Goal: Information Seeking & Learning: Understand process/instructions

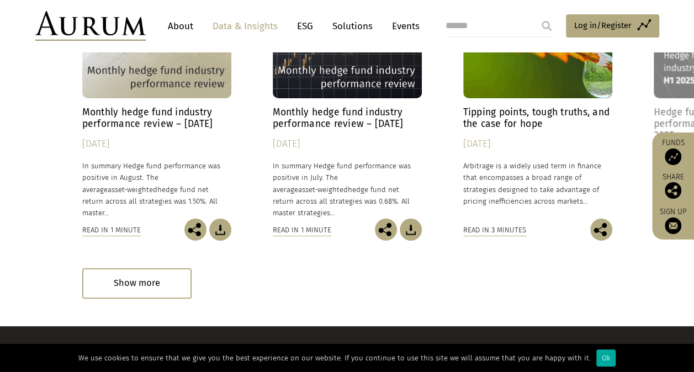
scroll to position [4212, 0]
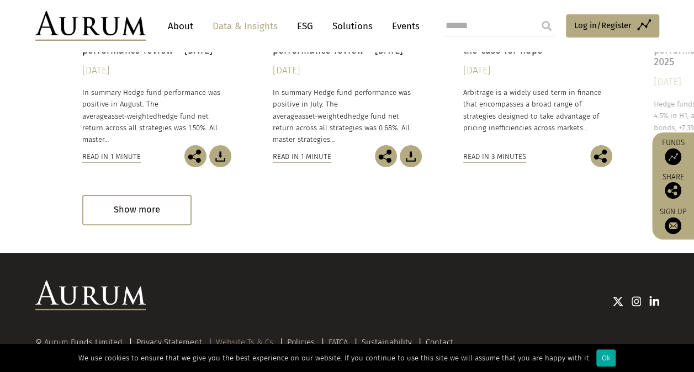
click at [242, 337] on link "Website Ts & Cs" at bounding box center [244, 342] width 57 height 10
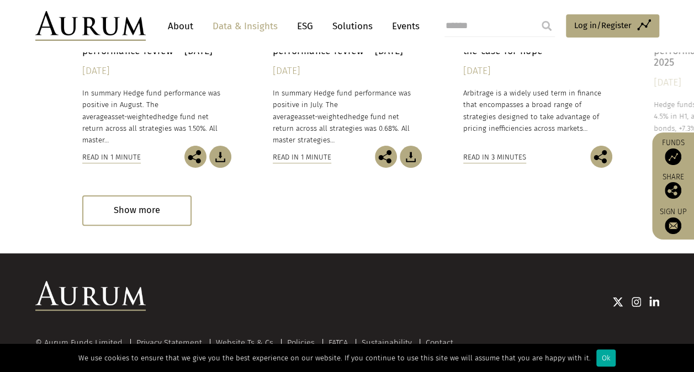
scroll to position [4212, 0]
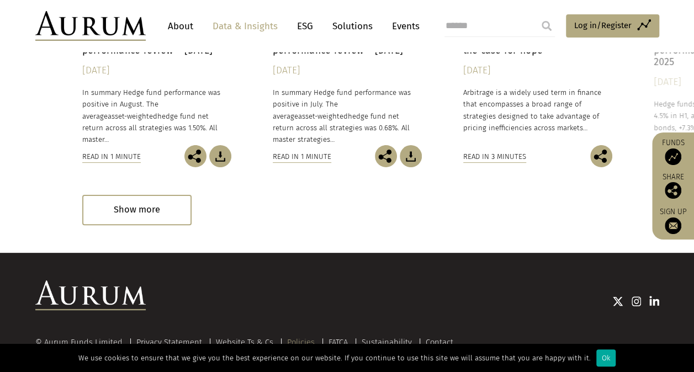
click at [300, 337] on link "Policies" at bounding box center [301, 342] width 28 height 10
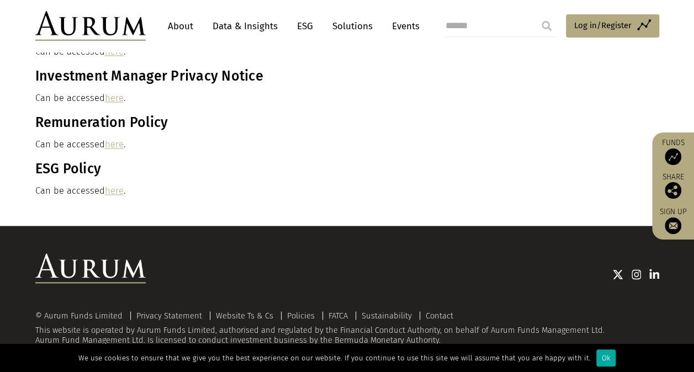
scroll to position [765, 0]
click at [256, 312] on link "Website Ts & Cs" at bounding box center [244, 315] width 57 height 10
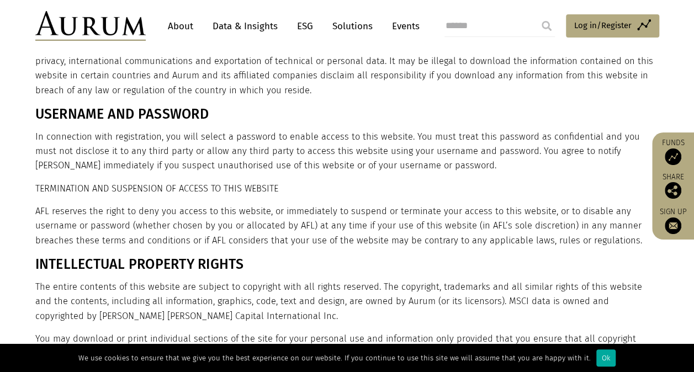
scroll to position [1379, 0]
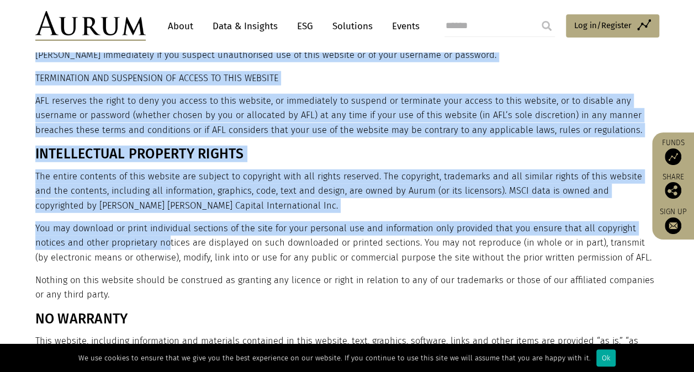
drag, startPoint x: 34, startPoint y: 139, endPoint x: 137, endPoint y: 227, distance: 135.0
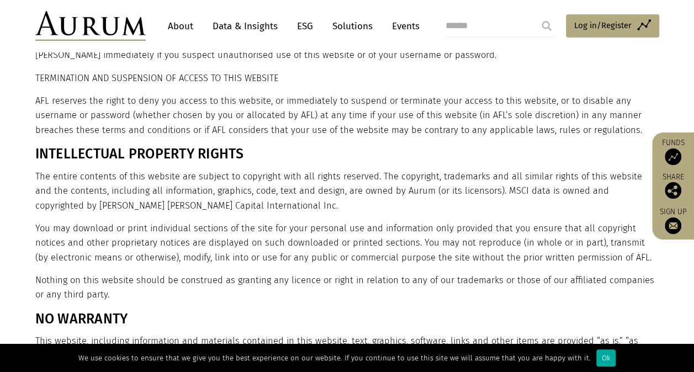
drag, startPoint x: 137, startPoint y: 227, endPoint x: 145, endPoint y: 268, distance: 42.2
click at [145, 273] on p "Nothing on this website should be construed as granting any licence or right in…" at bounding box center [345, 287] width 621 height 29
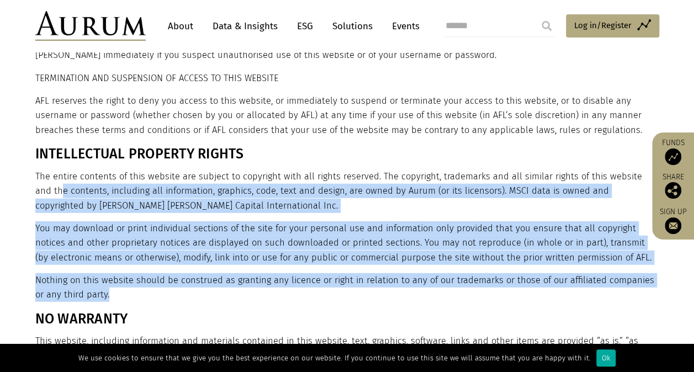
drag, startPoint x: 98, startPoint y: 277, endPoint x: 41, endPoint y: 171, distance: 120.2
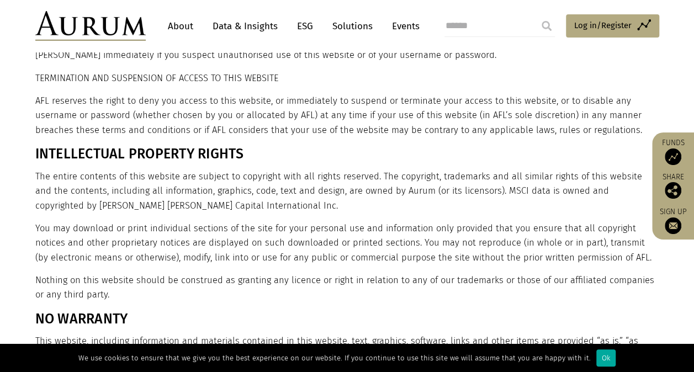
drag, startPoint x: 41, startPoint y: 171, endPoint x: 29, endPoint y: 142, distance: 31.5
click at [36, 146] on h3 "INTELLECTUAL PROPERTY RIGHTS" at bounding box center [345, 154] width 621 height 17
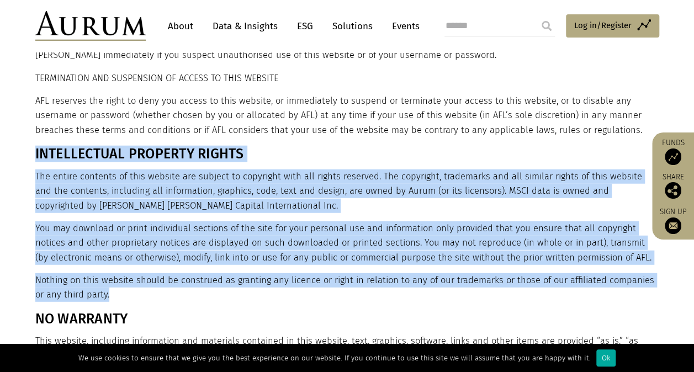
drag, startPoint x: 36, startPoint y: 136, endPoint x: 113, endPoint y: 278, distance: 160.7
copy div "INTELLECTUAL PROPERTY RIGHTS The entire contents of this website are subject to…"
